Goal: Task Accomplishment & Management: Use online tool/utility

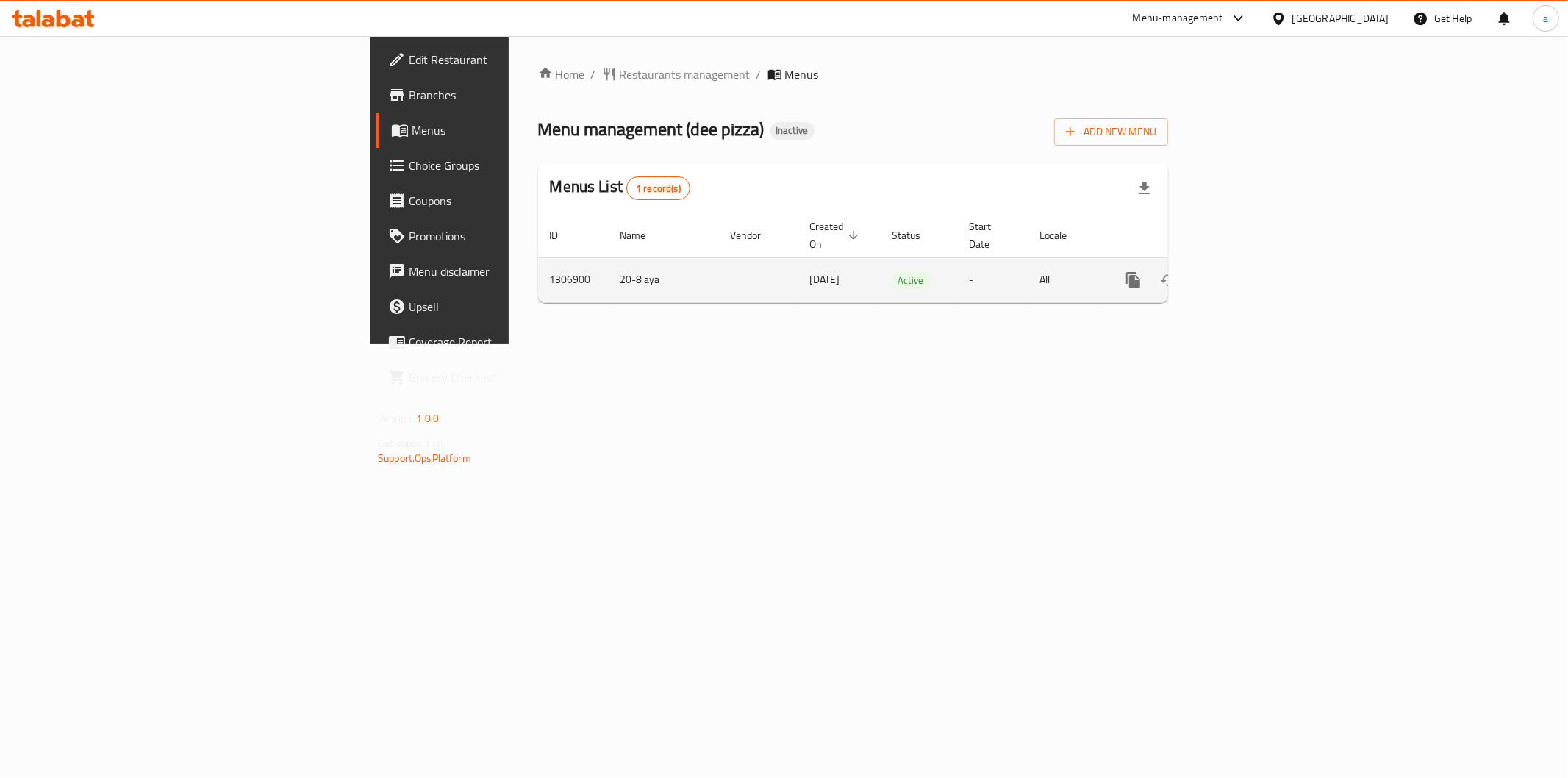
click at [1269, 260] on td "enhanced table" at bounding box center [1186, 280] width 164 height 45
click at [1257, 263] on link "enhanced table" at bounding box center [1239, 280] width 35 height 35
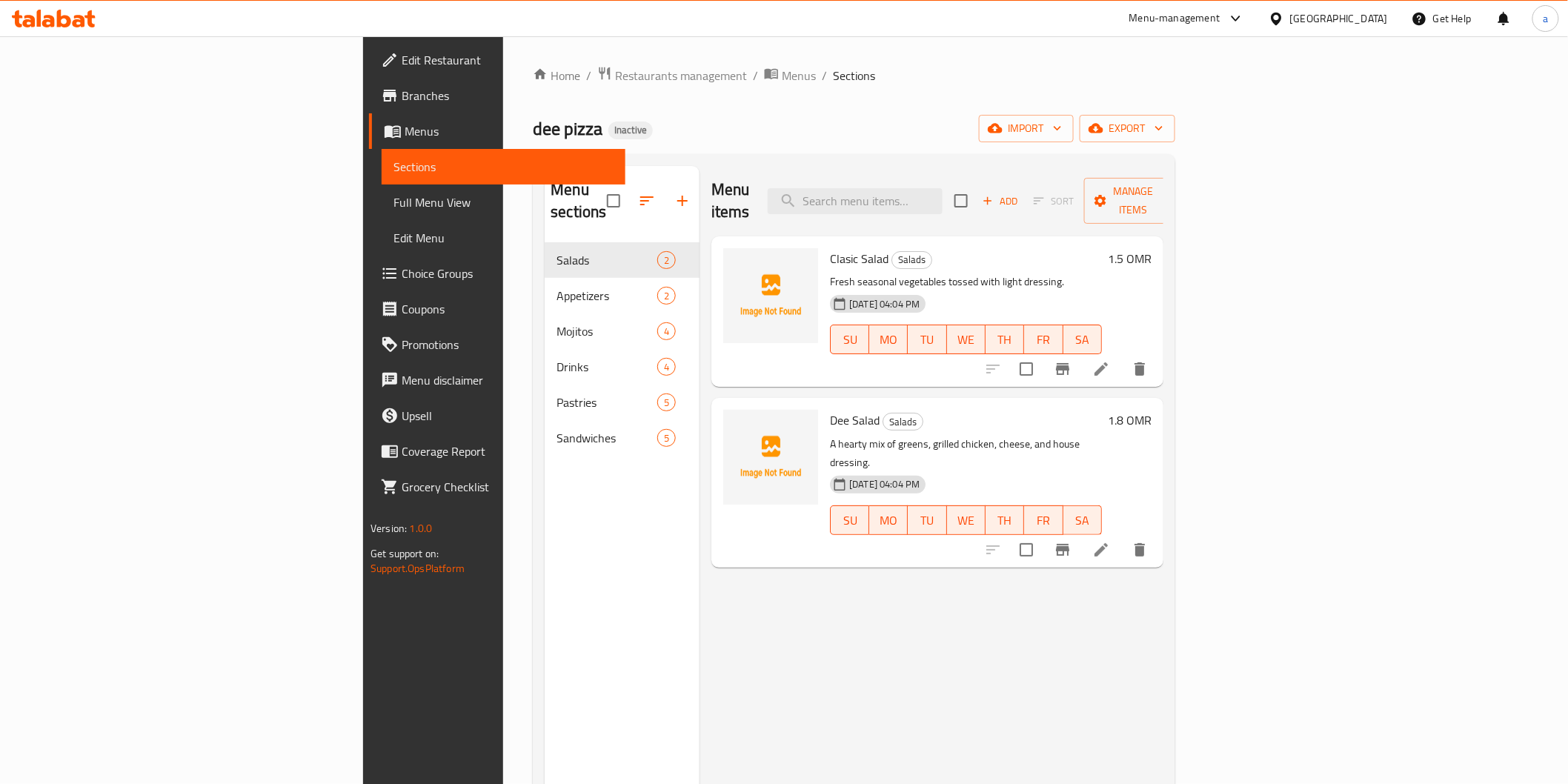
click at [393, 208] on span "Full Menu View" at bounding box center [503, 202] width 219 height 18
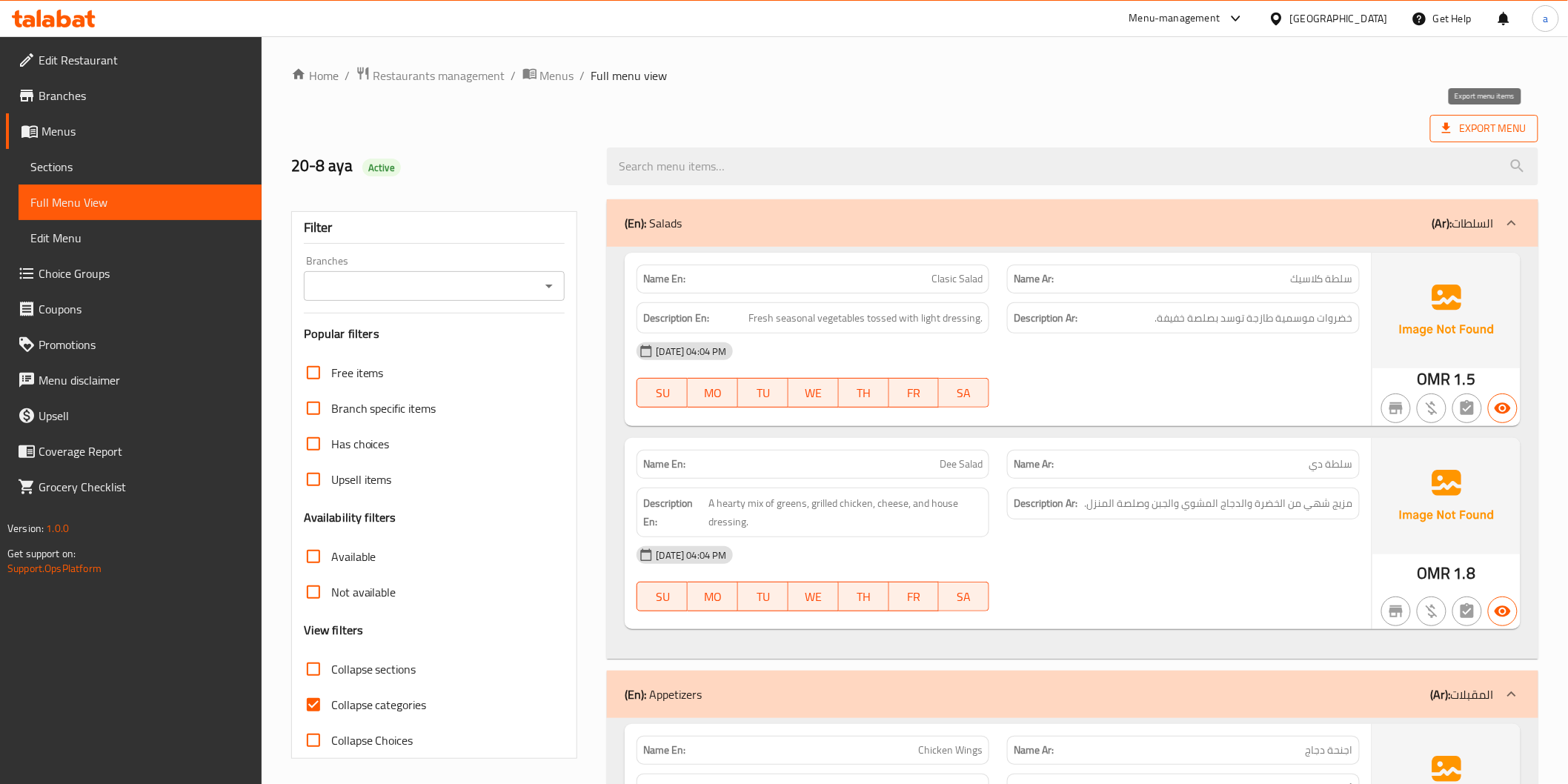
click at [1438, 127] on span "Export Menu" at bounding box center [1483, 129] width 108 height 28
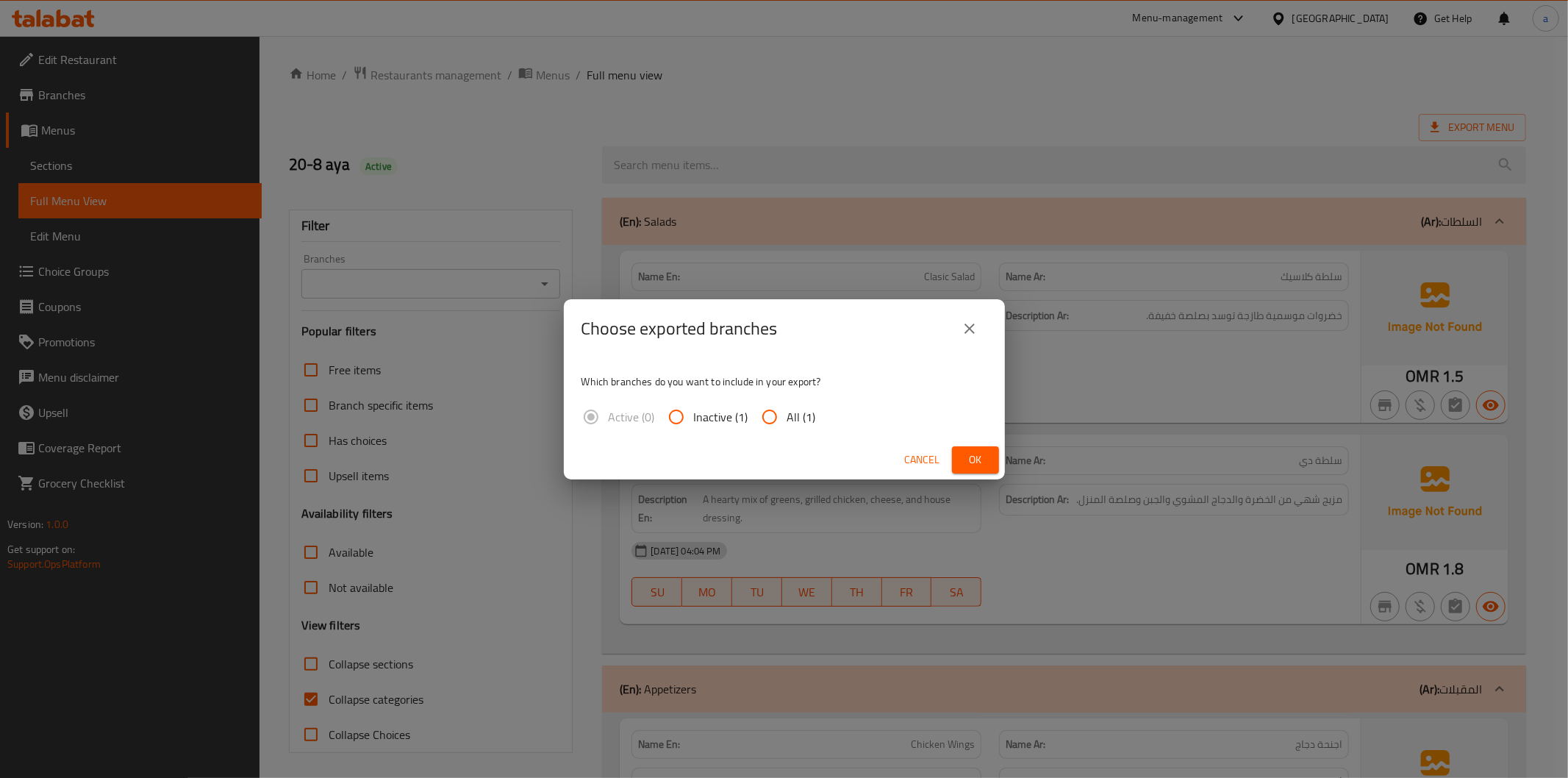
click at [781, 415] on input "All (1)" at bounding box center [769, 416] width 35 height 35
radio input "true"
click at [983, 456] on span "Ok" at bounding box center [975, 460] width 23 height 18
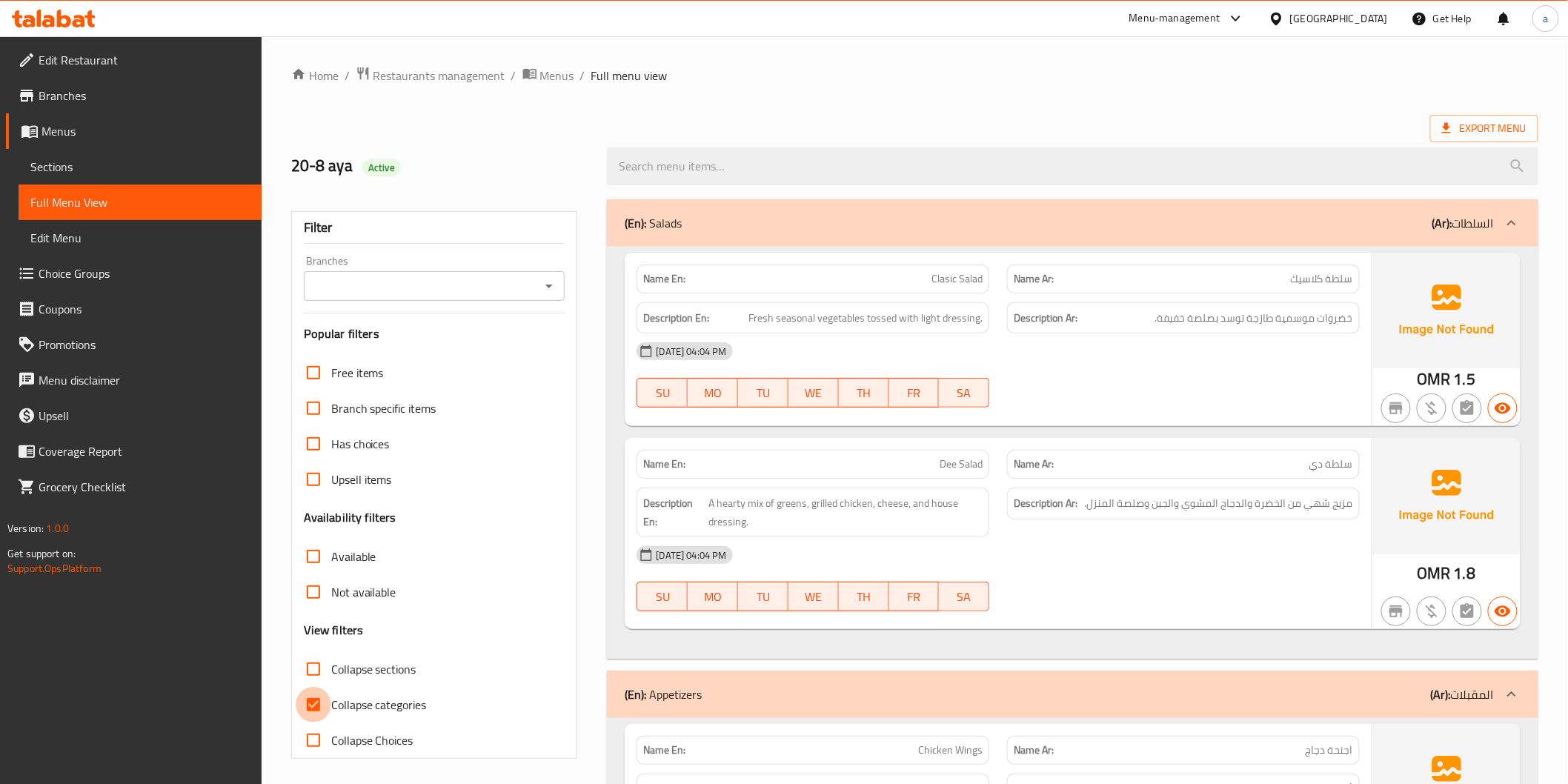
click at [304, 713] on input "Collapse categories" at bounding box center [313, 704] width 35 height 35
checkbox input "false"
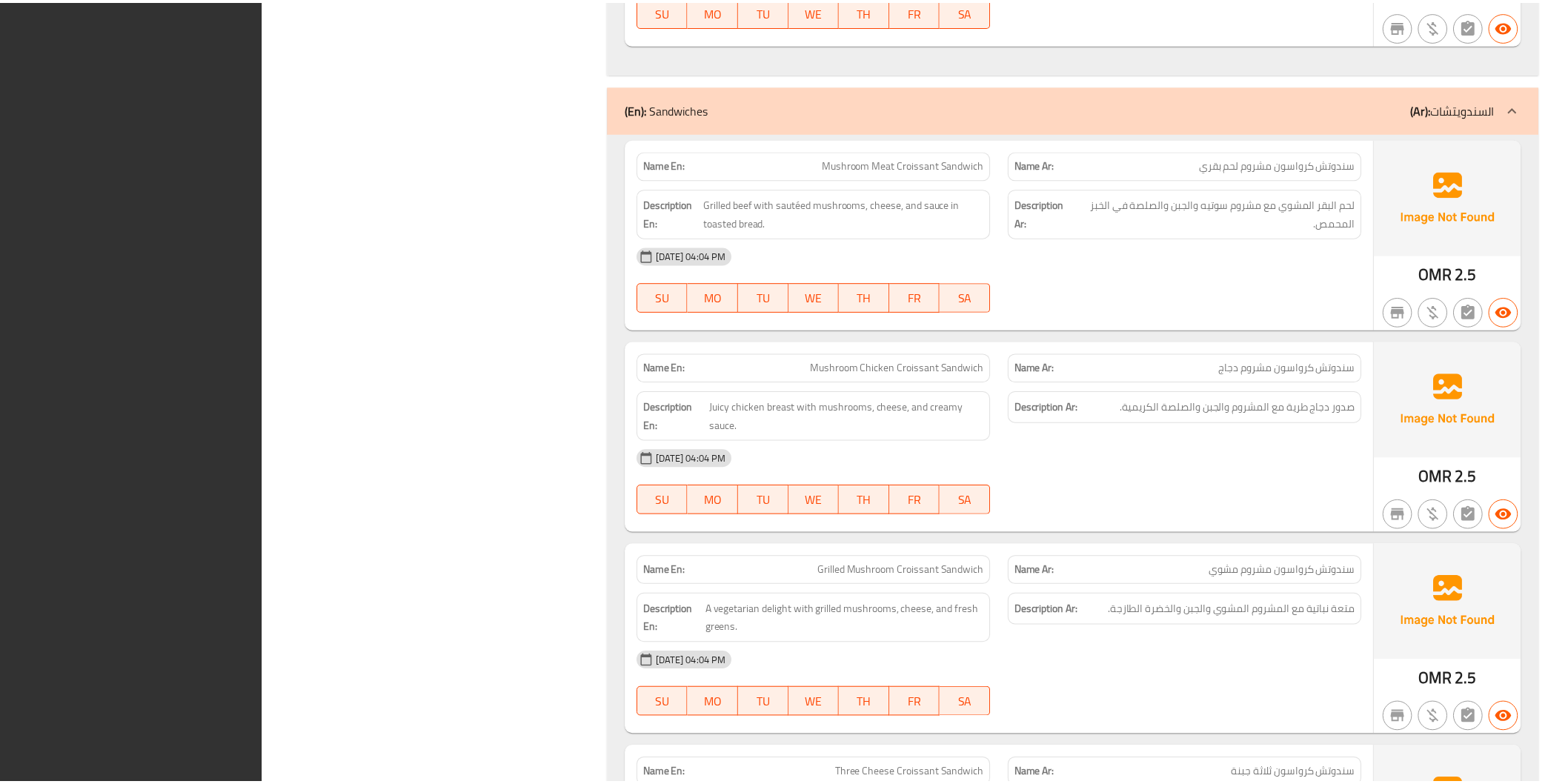
scroll to position [4224, 0]
